Goal: Information Seeking & Learning: Learn about a topic

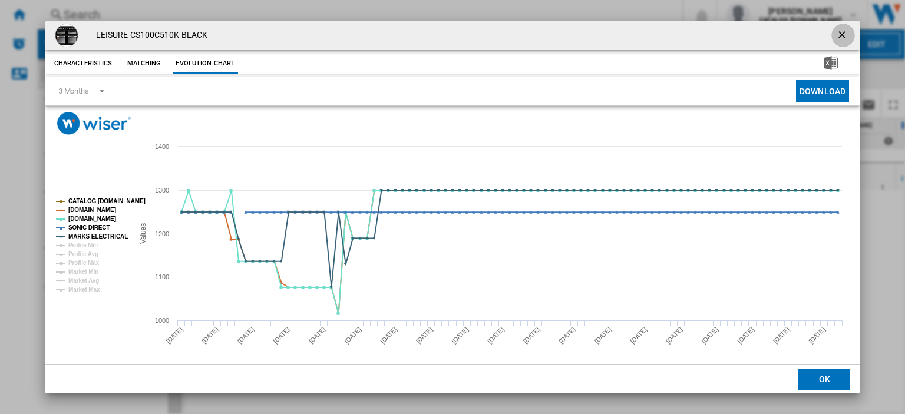
click at [837, 32] on ng-md-icon "getI18NText('BUTTONS.CLOSE_DIALOG')" at bounding box center [843, 36] width 14 height 14
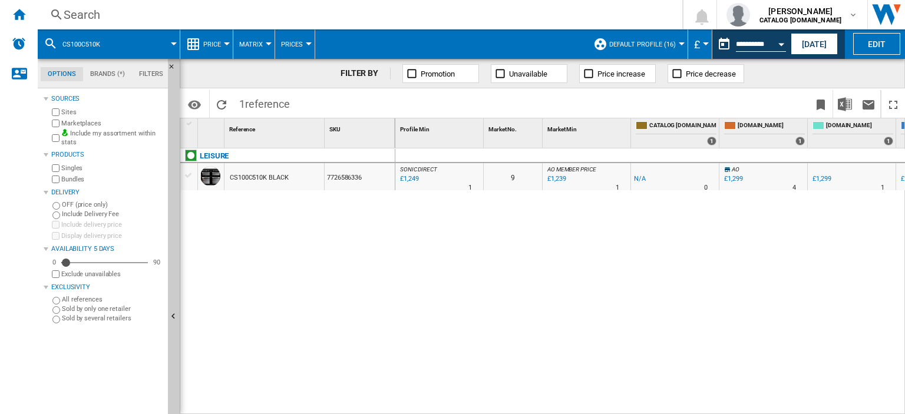
click at [483, 270] on div "0 SONIC DIRECT : SONIC DIRECT -1.0 % £1,249 % N/A 1 SONIC DIRECT : SONIC DIRECT…" at bounding box center [650, 281] width 510 height 267
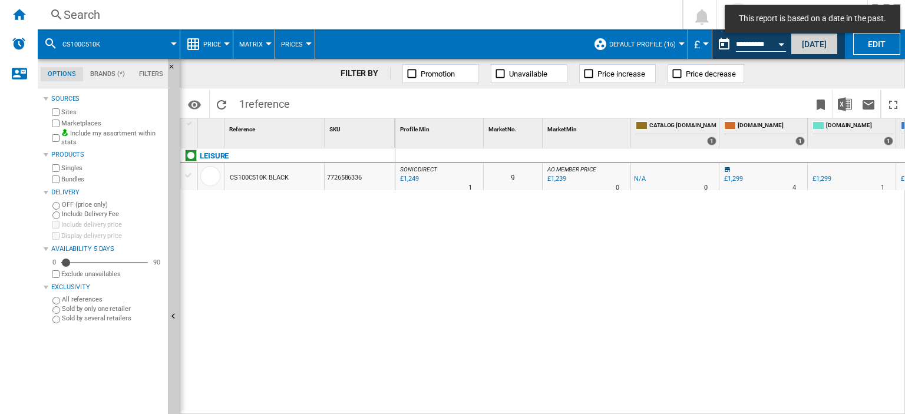
click at [813, 44] on button "[DATE]" at bounding box center [813, 44] width 47 height 22
click at [83, 14] on div "Search" at bounding box center [358, 14] width 588 height 16
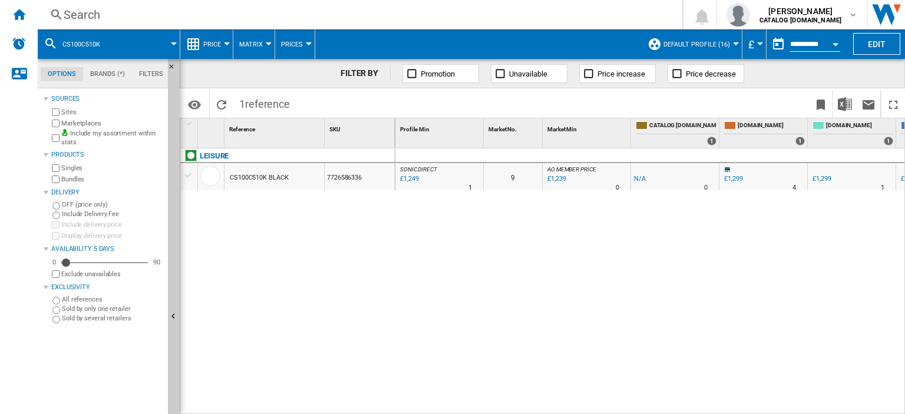
click at [77, 14] on div "Search" at bounding box center [358, 14] width 588 height 16
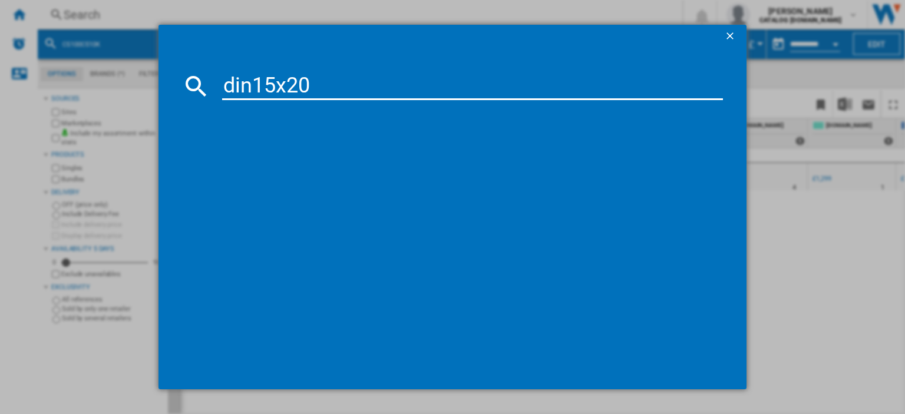
type input "din15x20"
click at [286, 157] on div "BEKO DIN15X20 WHITE" at bounding box center [460, 163] width 489 height 12
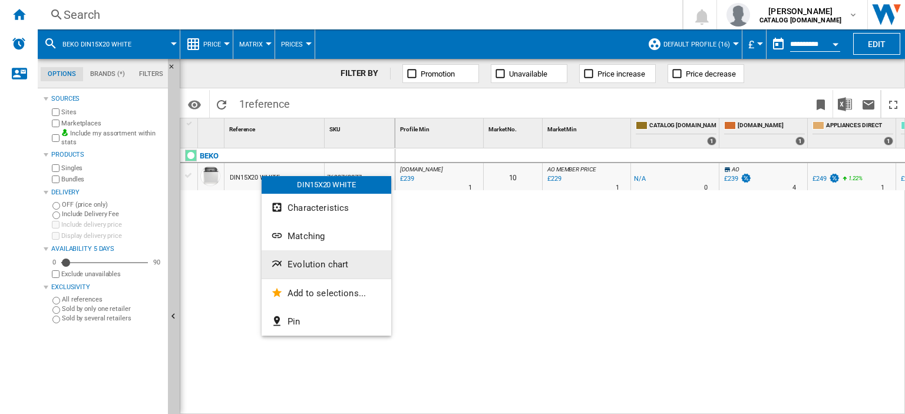
click at [328, 267] on span "Evolution chart" at bounding box center [317, 264] width 61 height 11
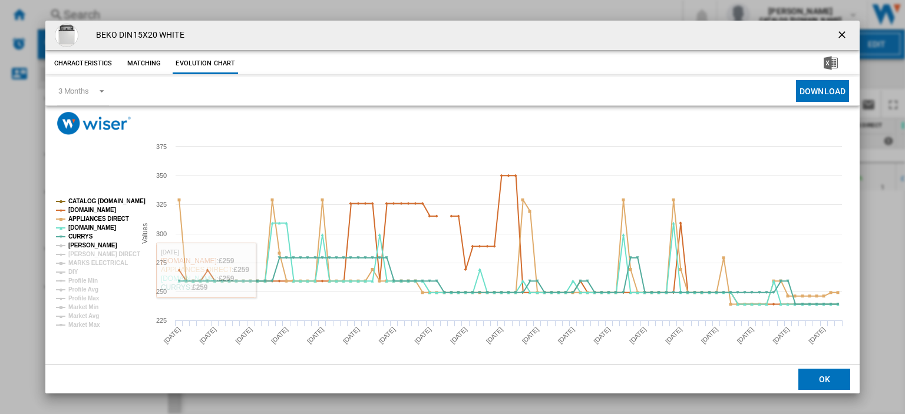
click at [85, 244] on tspan "[PERSON_NAME]" at bounding box center [92, 245] width 49 height 6
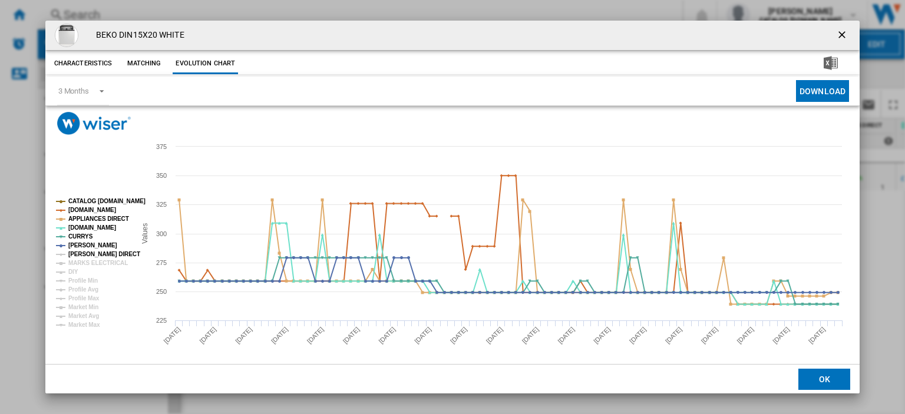
click at [84, 251] on tspan "[PERSON_NAME] DIRECT" at bounding box center [104, 254] width 72 height 6
click at [86, 260] on tspan "MARKS ELECTRICAL" at bounding box center [97, 263] width 59 height 6
